Goal: Information Seeking & Learning: Learn about a topic

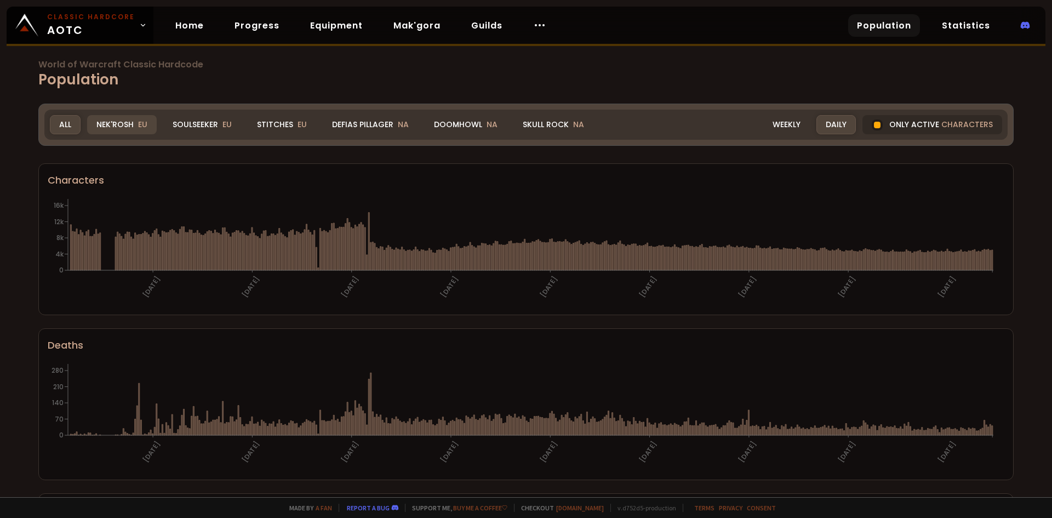
click at [108, 124] on div "Nek'Rosh EU" at bounding box center [122, 124] width 70 height 19
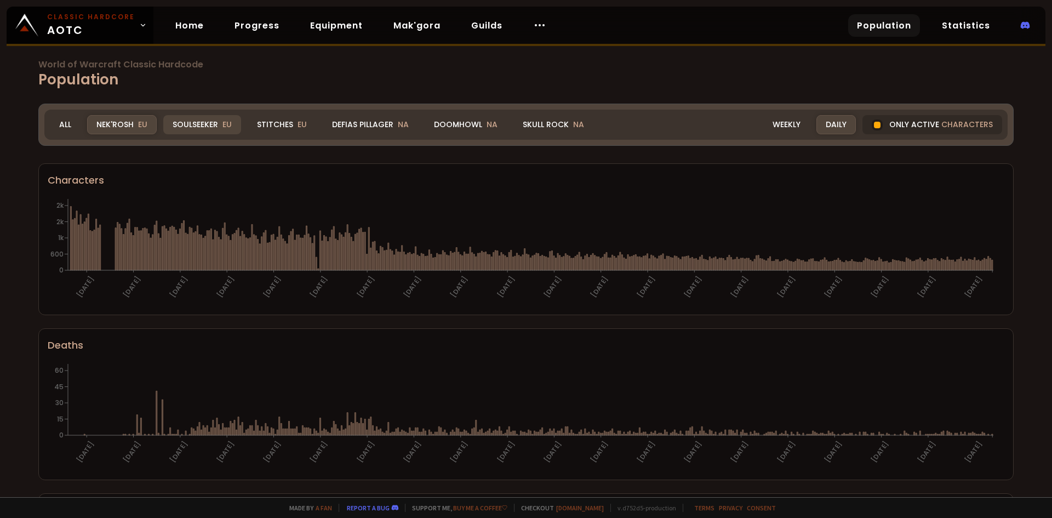
click at [220, 123] on div "Soulseeker EU" at bounding box center [202, 124] width 78 height 19
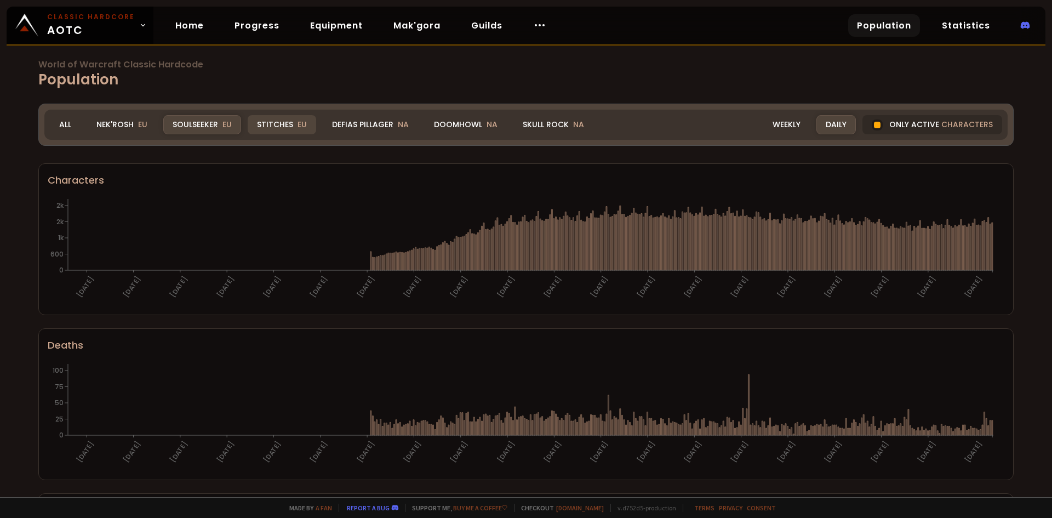
click at [276, 121] on div "Stitches EU" at bounding box center [282, 124] width 69 height 19
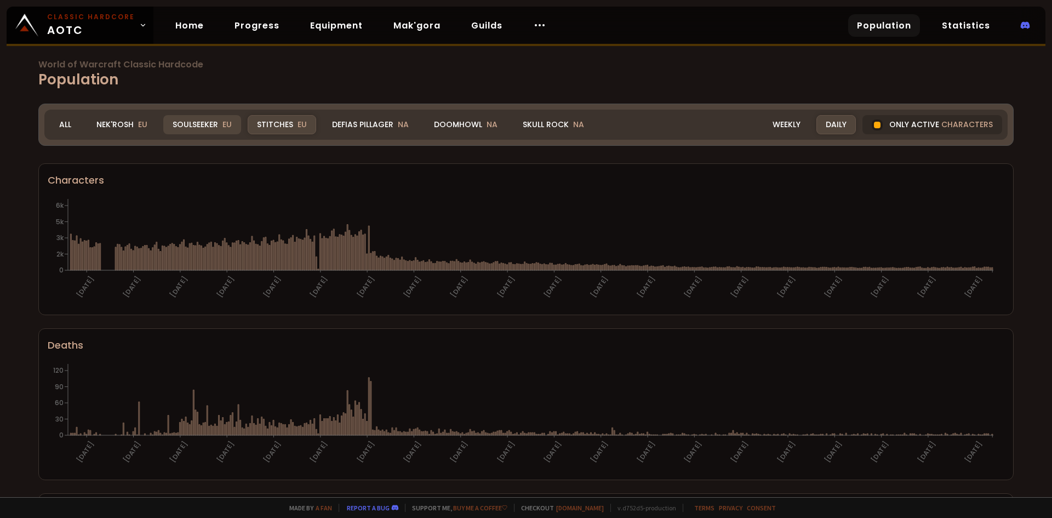
click at [214, 125] on div "Soulseeker EU" at bounding box center [202, 124] width 78 height 19
